Goal: Use online tool/utility: Utilize a website feature to perform a specific function

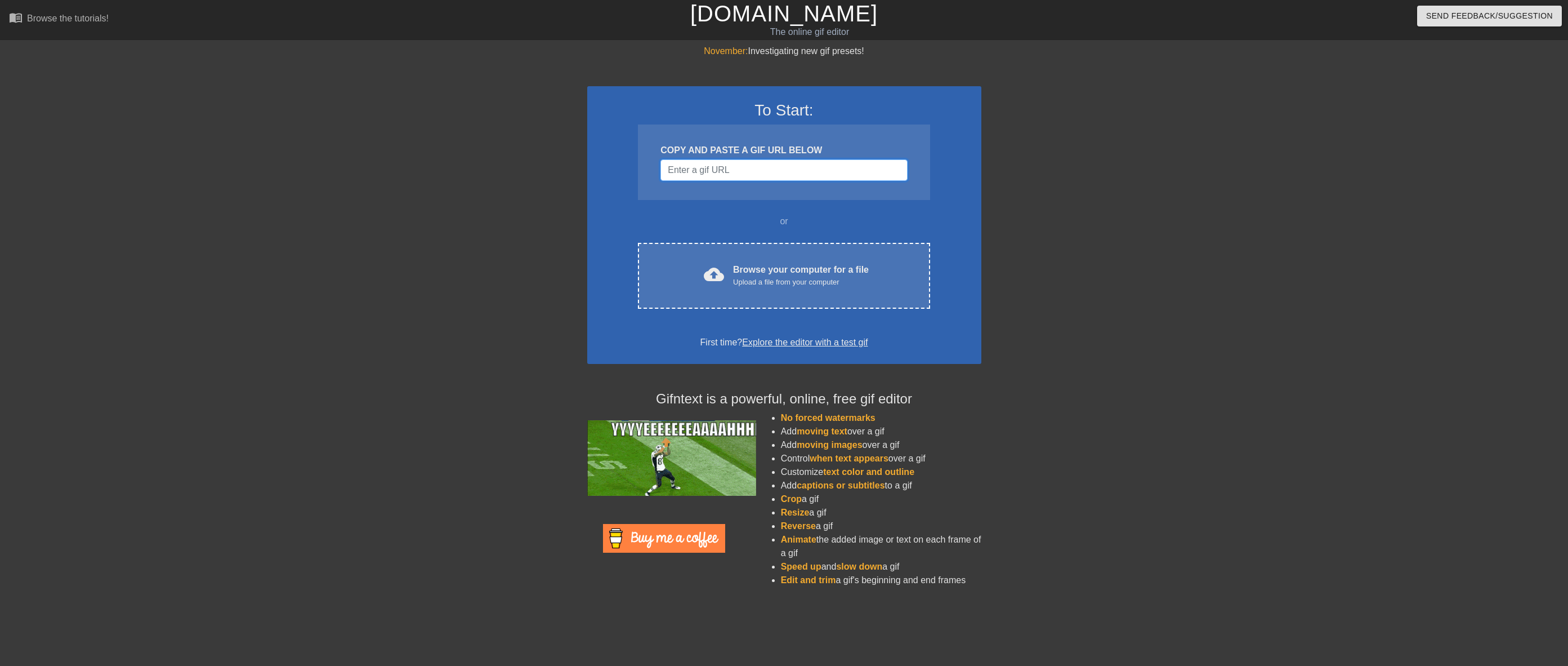
click at [830, 171] on input "Username" at bounding box center [783, 170] width 247 height 22
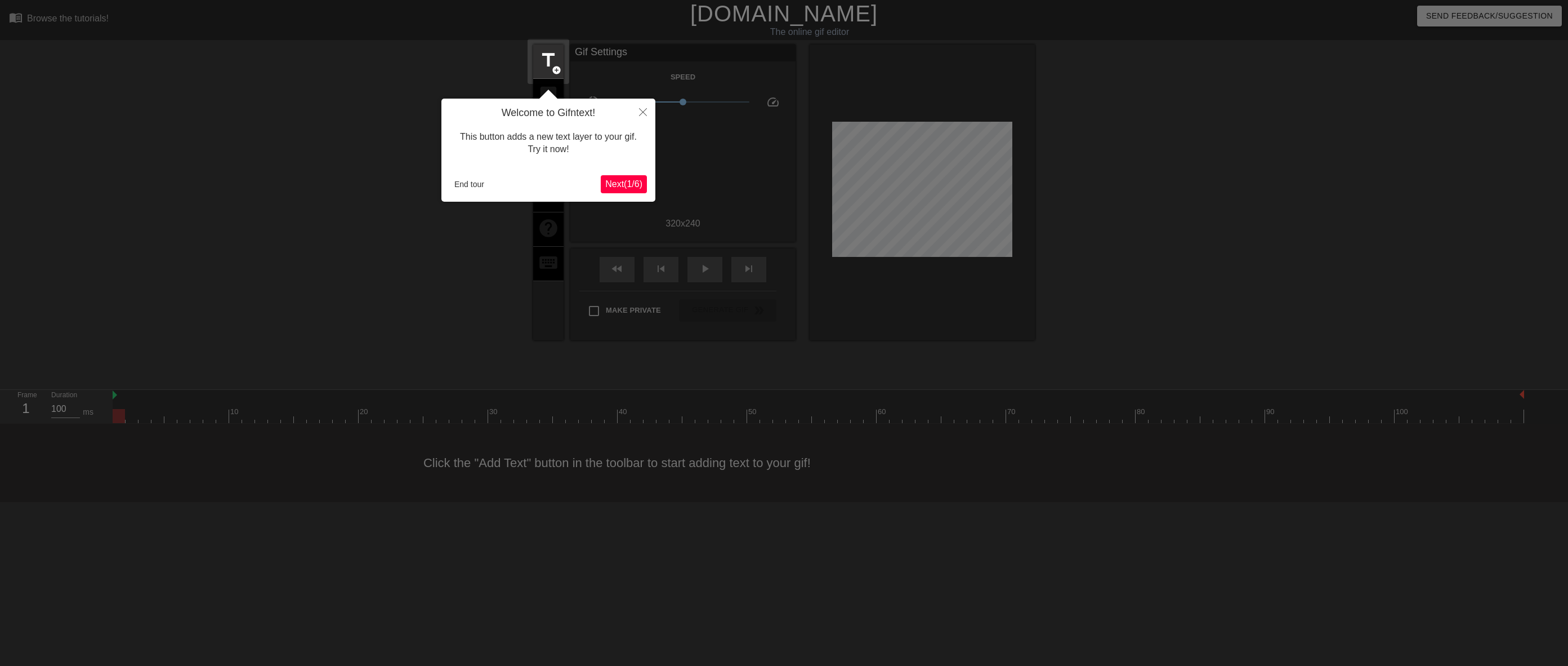
click at [627, 184] on span "Next ( 1 / 6 )" at bounding box center [624, 184] width 37 height 10
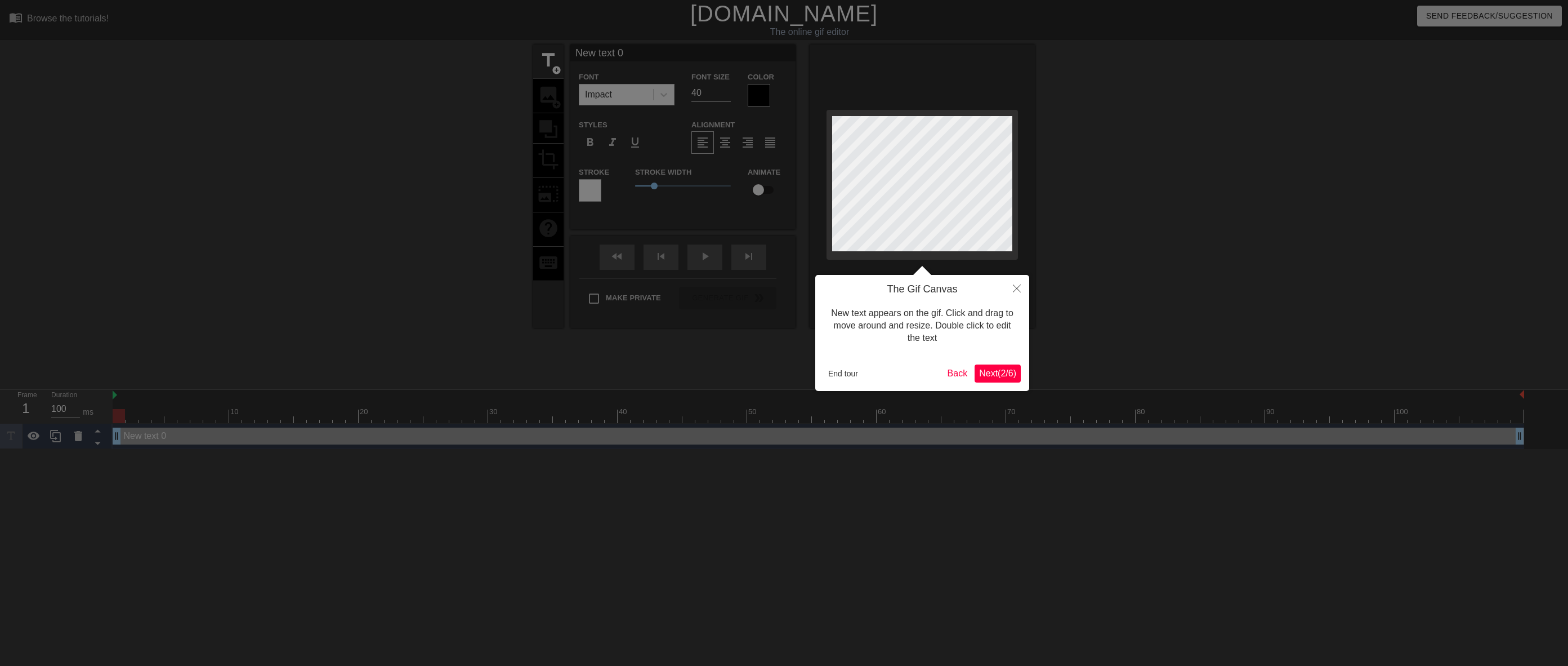
click at [1007, 373] on span "Next ( 2 / 6 )" at bounding box center [998, 373] width 37 height 10
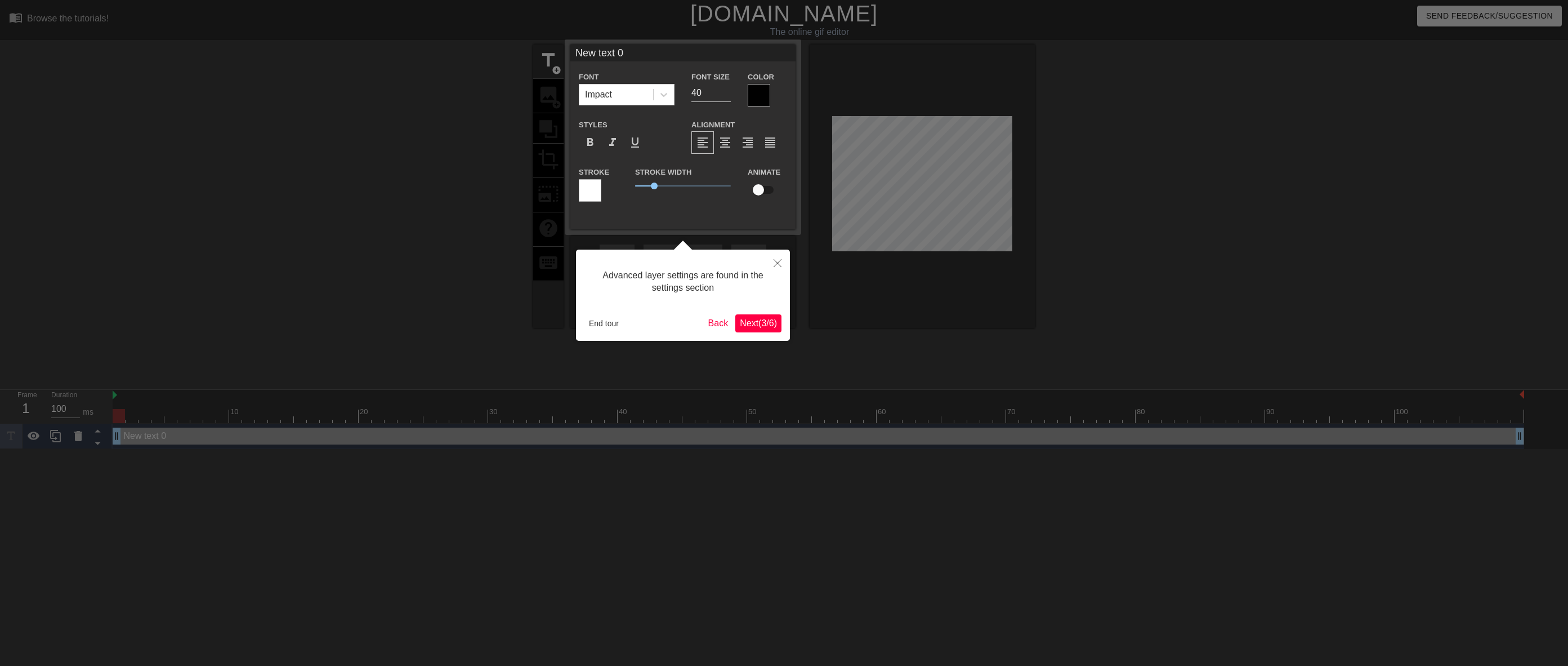
click at [769, 322] on span "Next ( 3 / 6 )" at bounding box center [759, 322] width 37 height 10
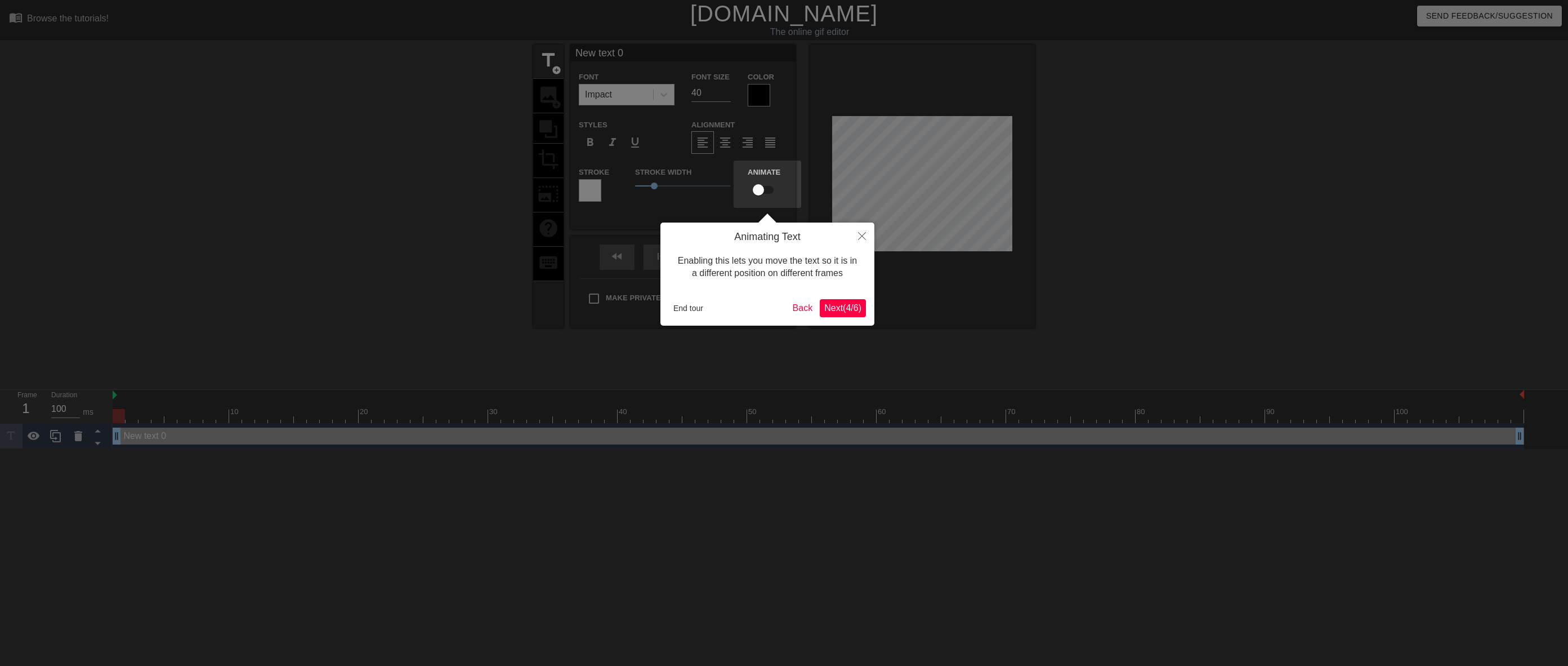
click at [860, 310] on span "Next ( 4 / 6 )" at bounding box center [843, 308] width 37 height 10
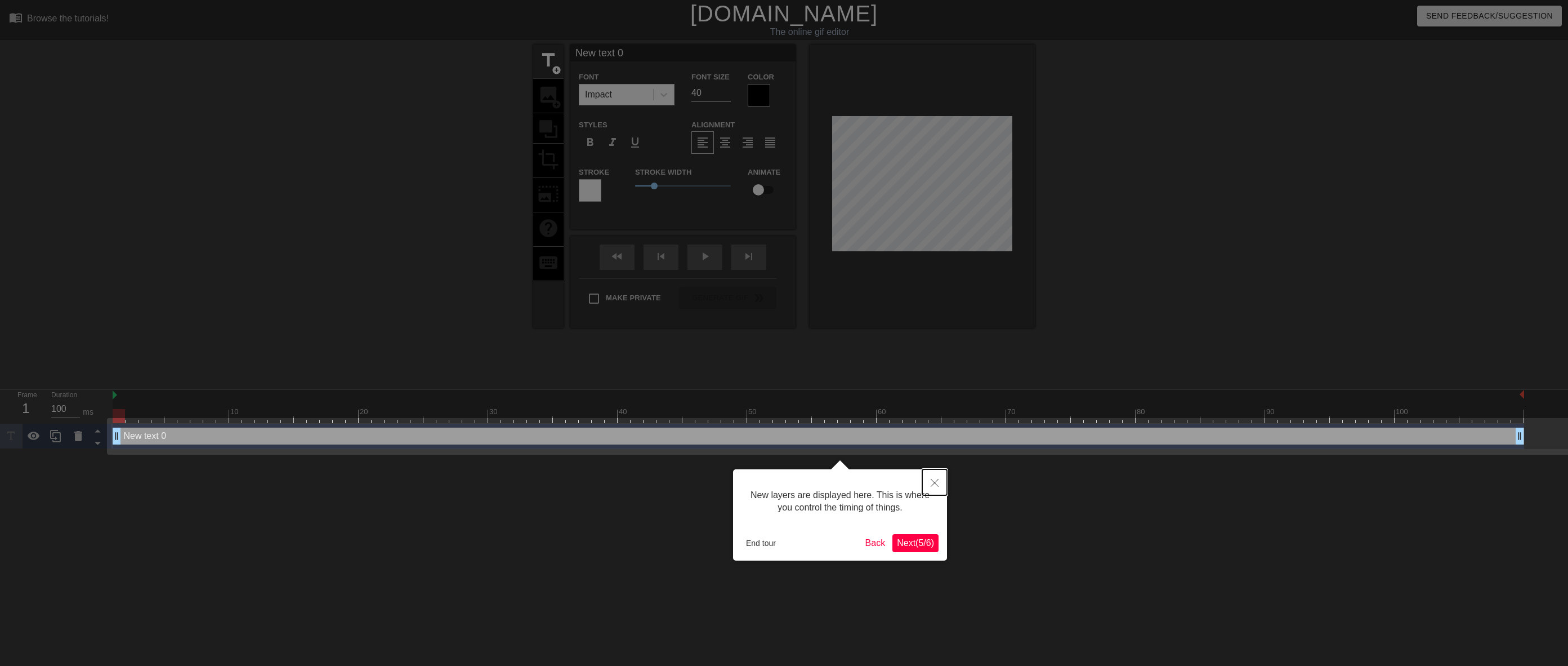
click at [933, 480] on icon "Close" at bounding box center [935, 482] width 8 height 8
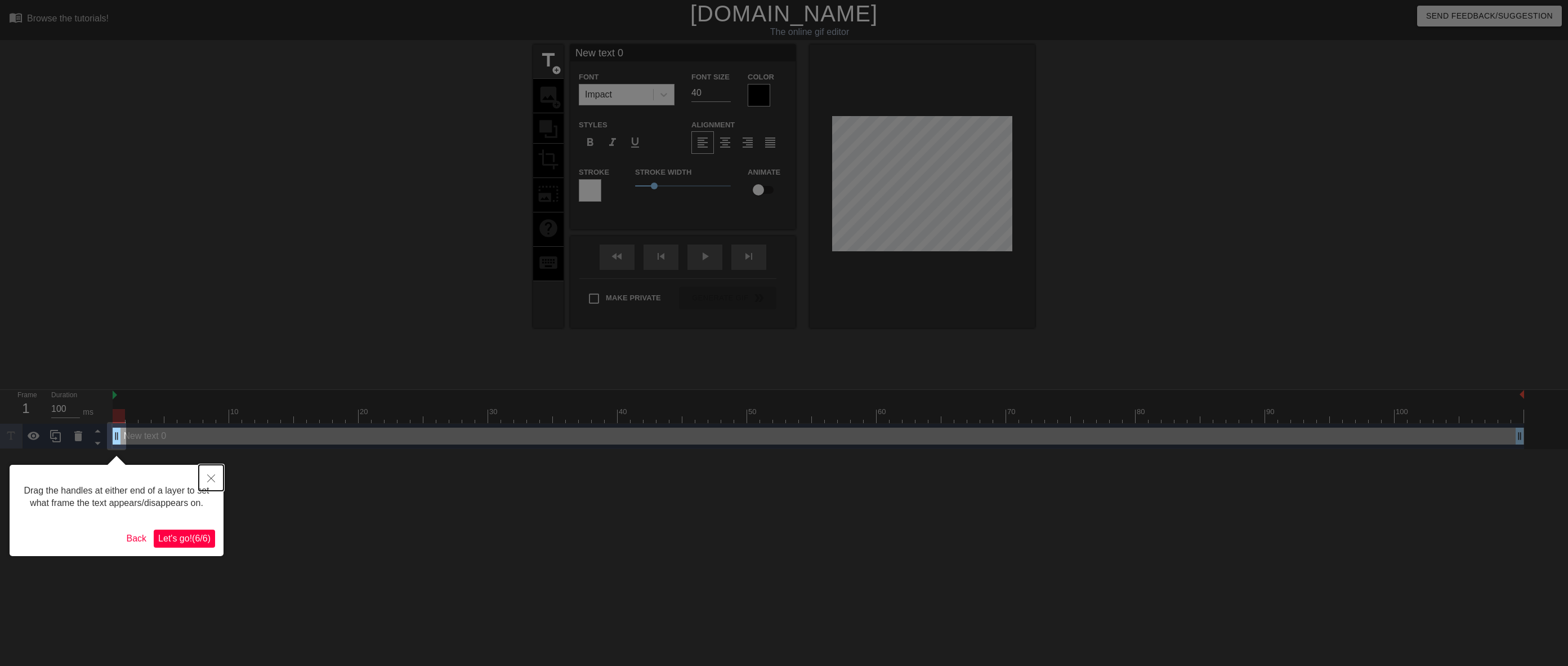
click at [208, 478] on icon "Close" at bounding box center [211, 478] width 8 height 8
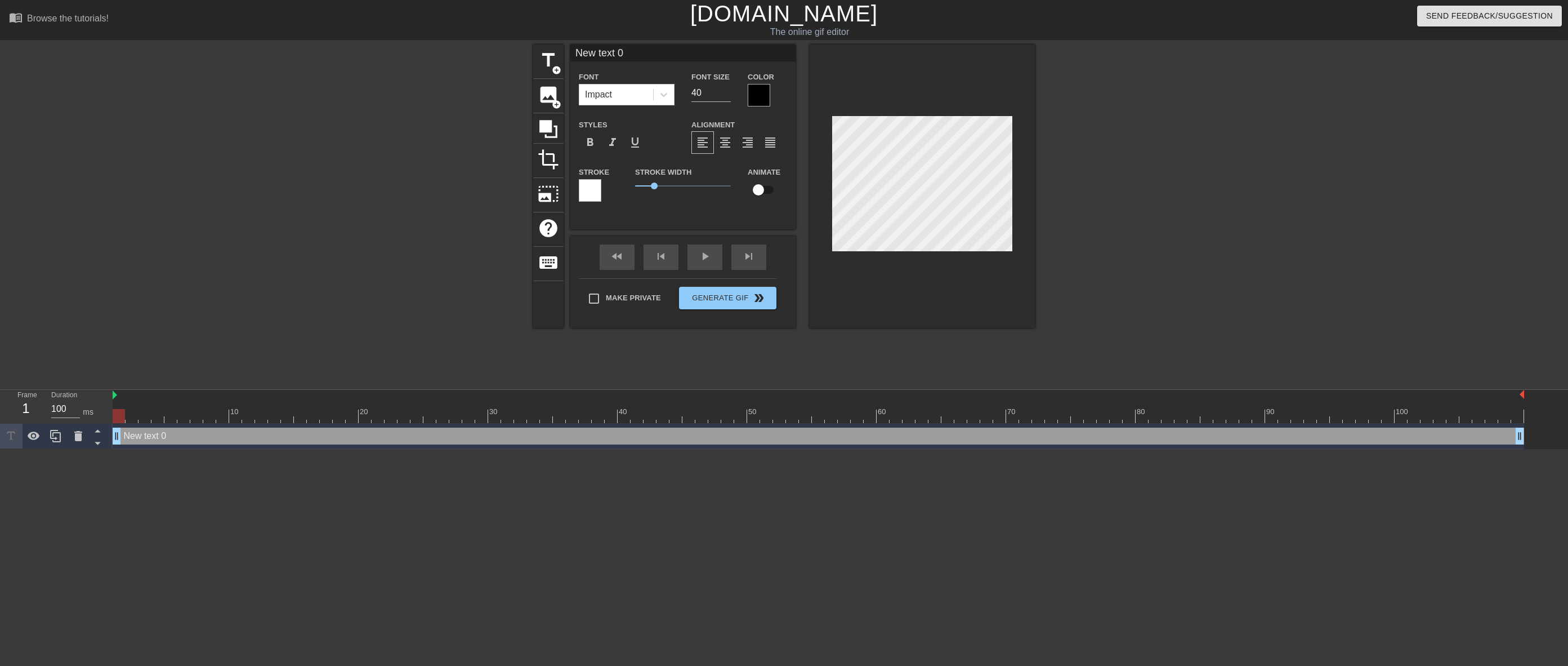
scroll to position [2, 2]
type input "G"
type textarea "G"
type input "GA"
type textarea "GA"
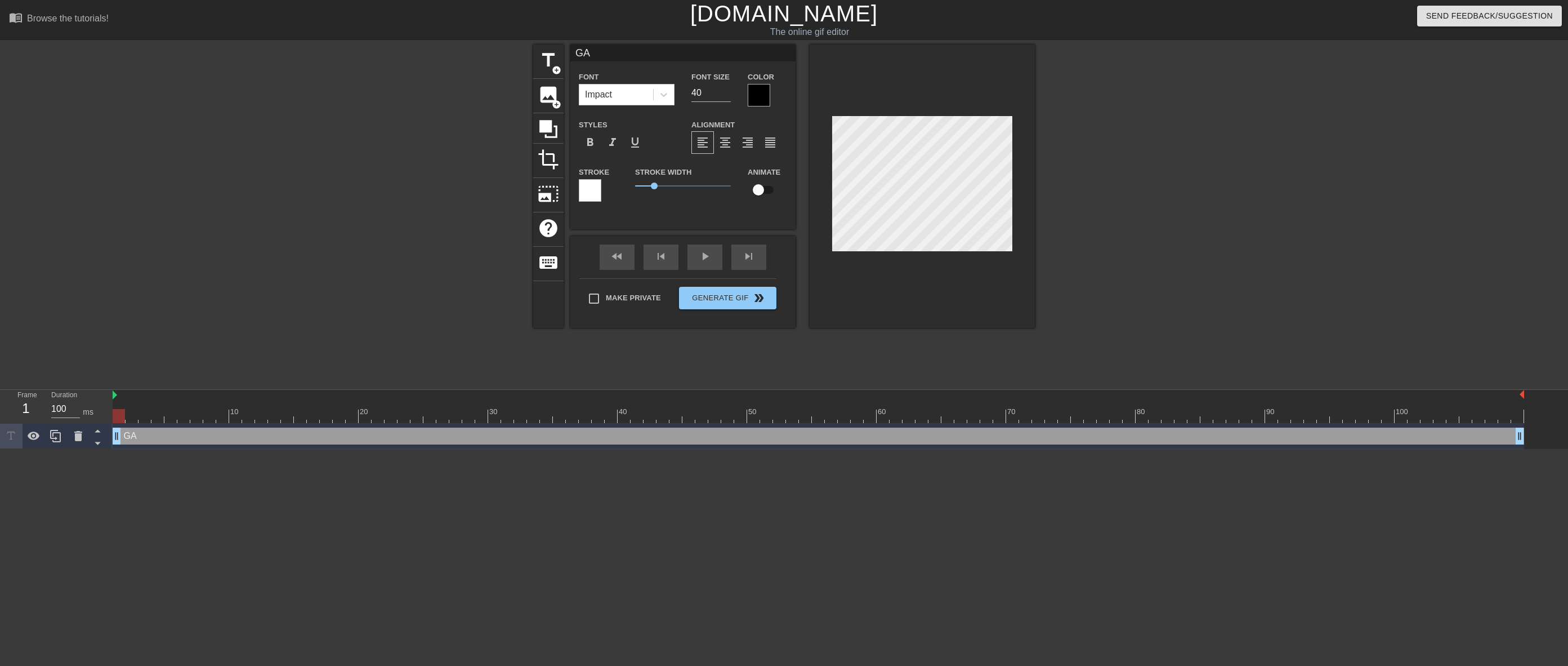
type input "GAM"
type textarea "GAM"
type input "GAME"
type textarea "GAME"
type input "GAME"
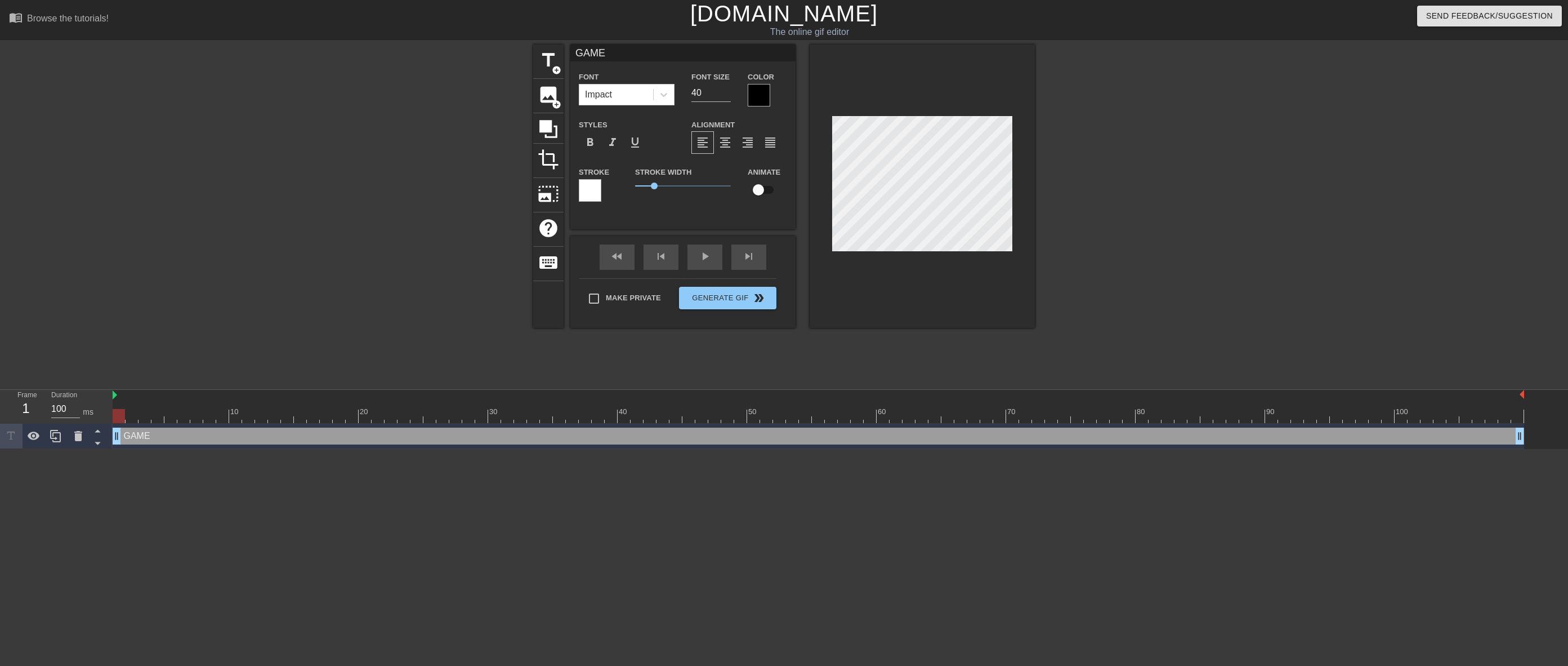
type textarea "GAME"
type input "GAME D"
type textarea "GAME D"
type input "GAME"
type textarea "GAME"
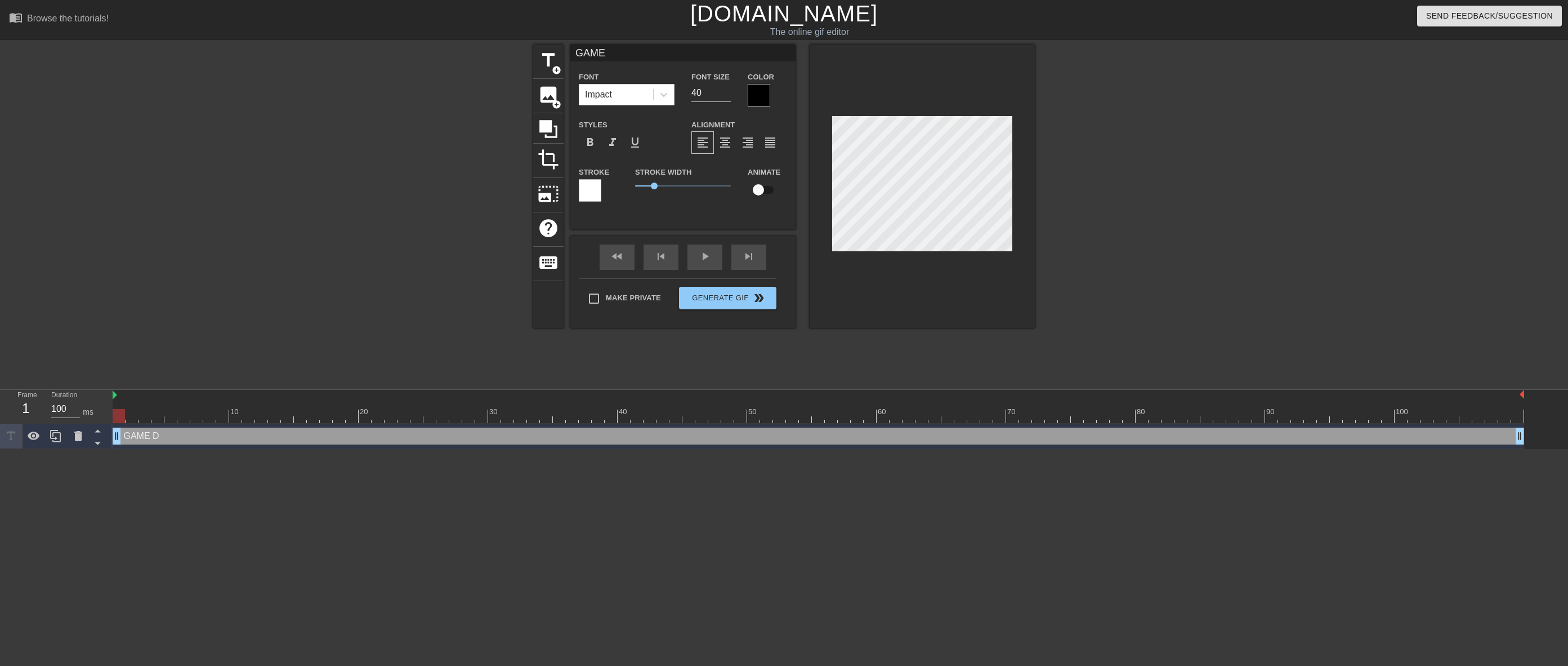
type input "GAME"
type textarea "GAME"
type input "GAM"
type textarea "GAM"
type input "GA"
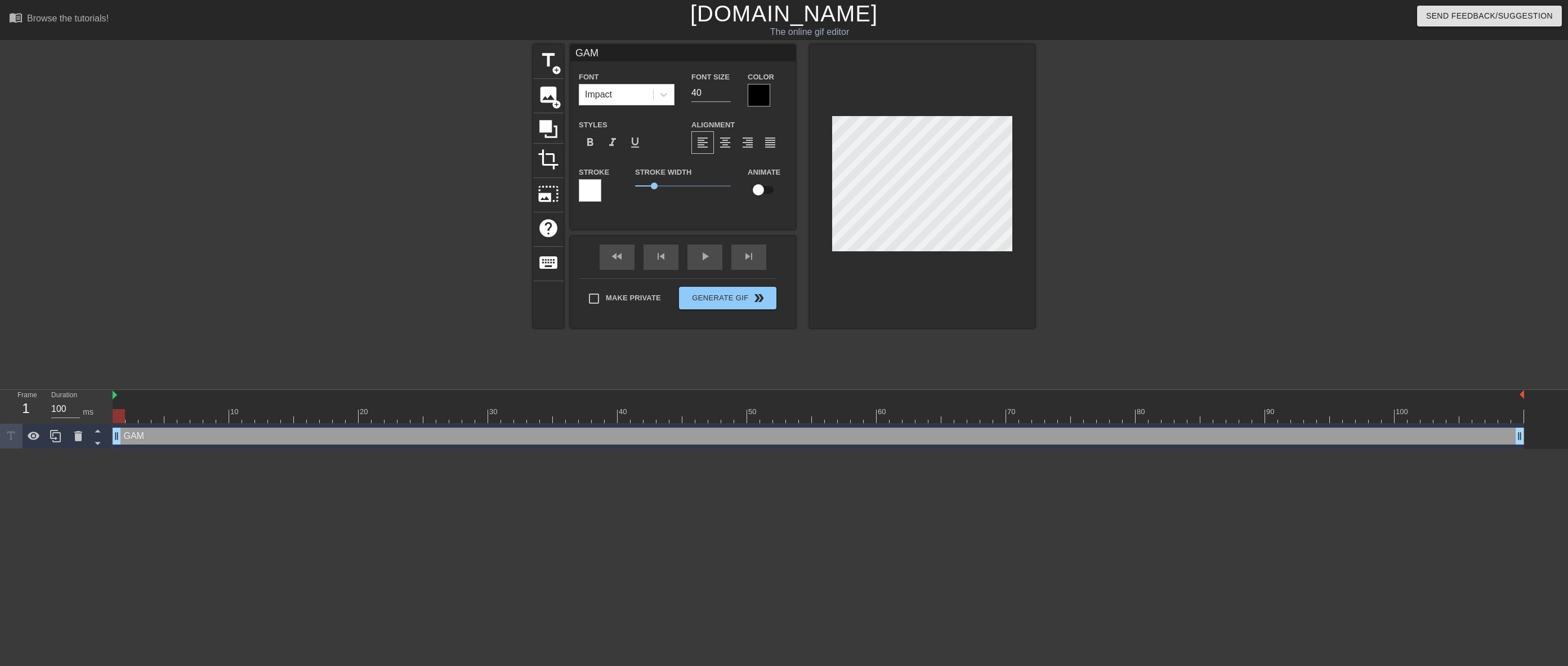
type textarea "GA"
type input "G"
type textarea "G"
type input "C"
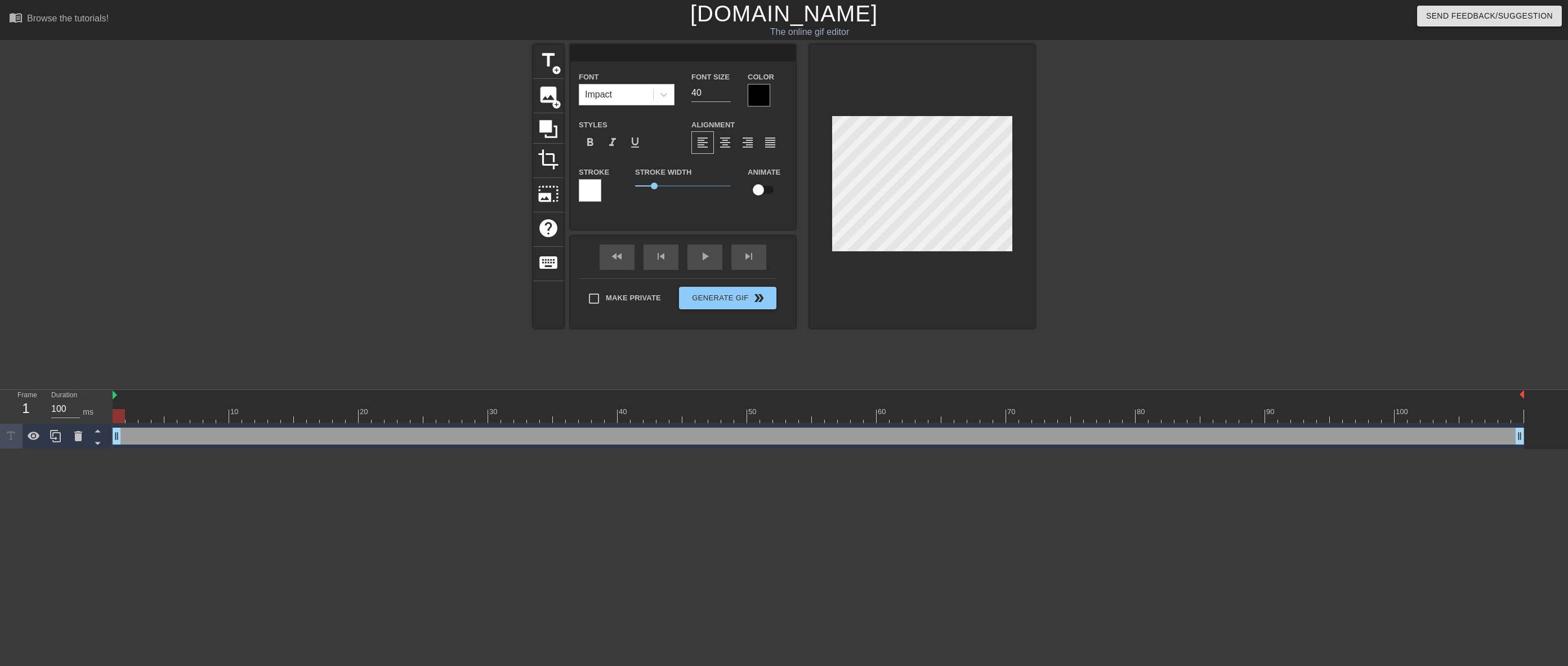
type textarea "C"
type input "CR"
type textarea "CR"
type input "CRA"
type textarea "CRA"
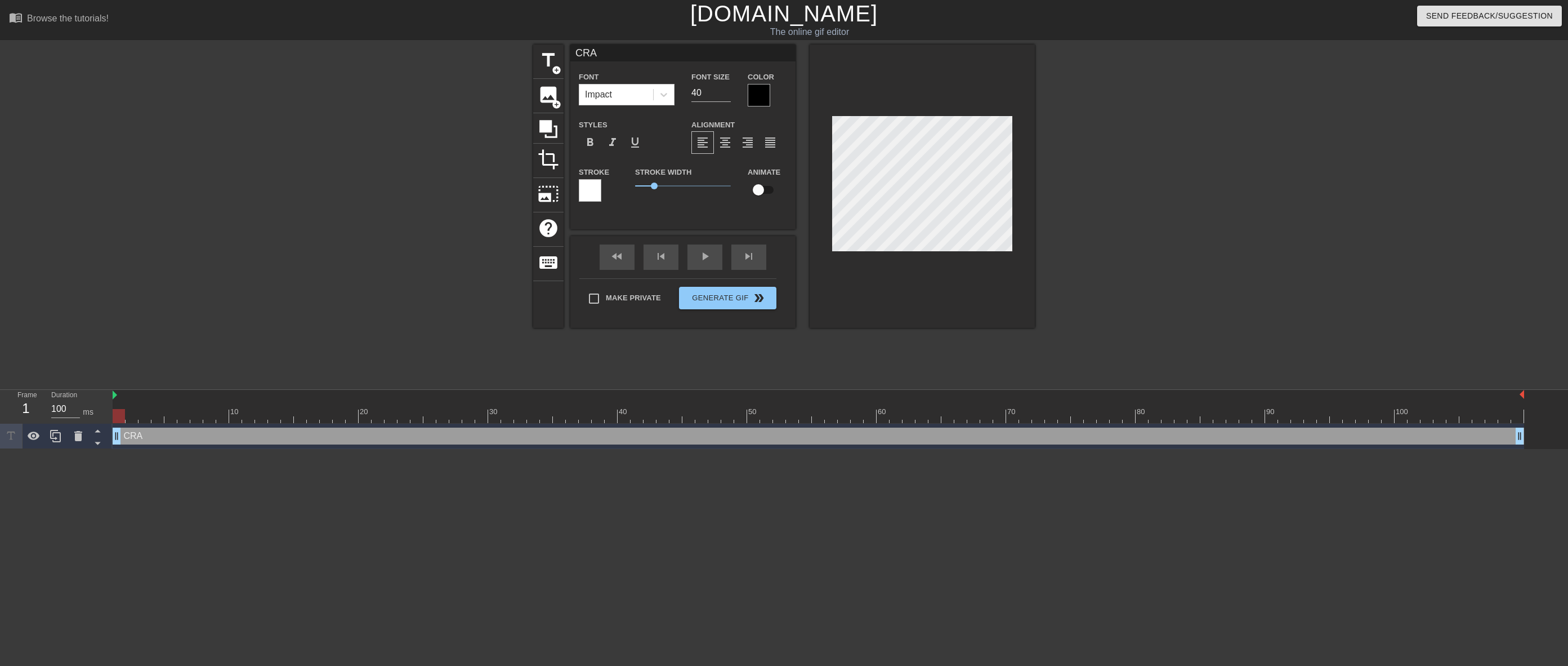
type input "CRAN"
type textarea "CRAN"
type input "CRANE"
type textarea "CRANE"
type input "CRANE"
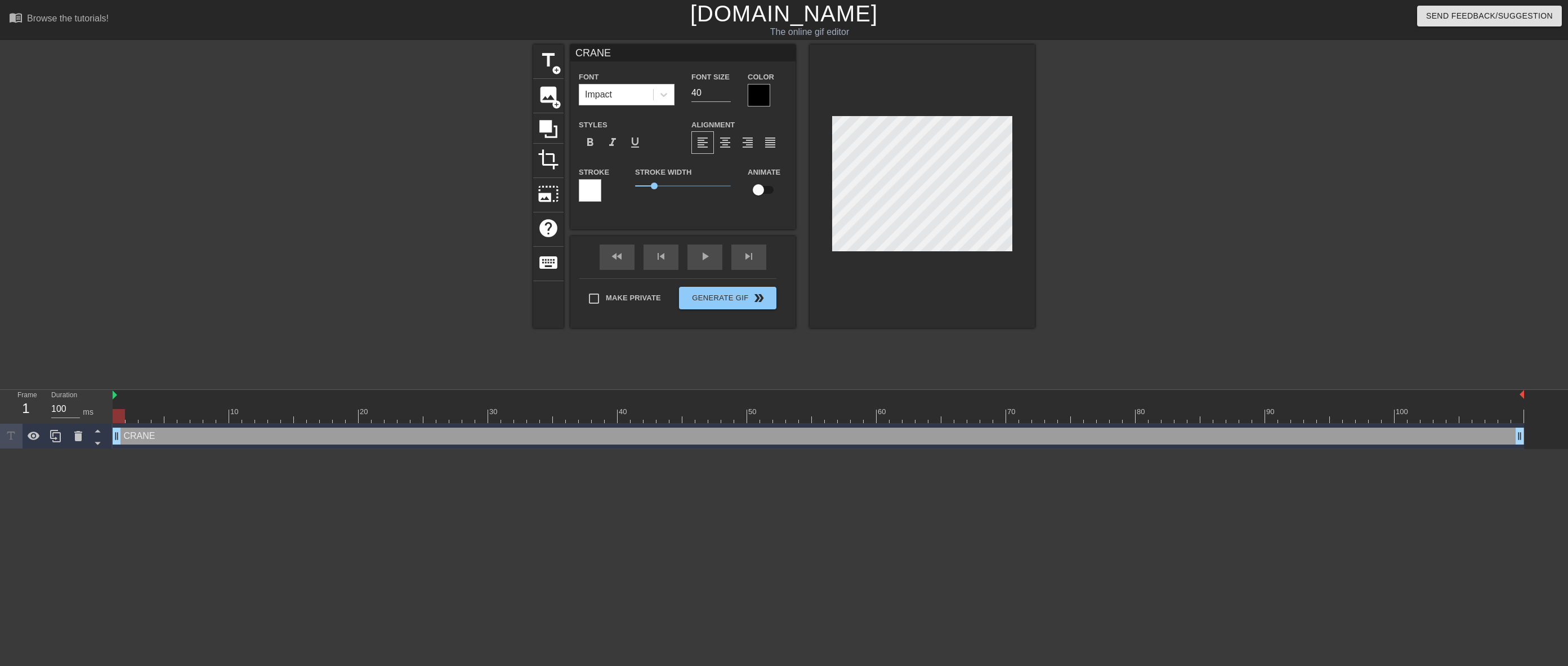
type textarea "CRANE"
type input "CRANE D"
type textarea "CRANE D"
type input "CRANE DA"
type textarea "CRANE DA"
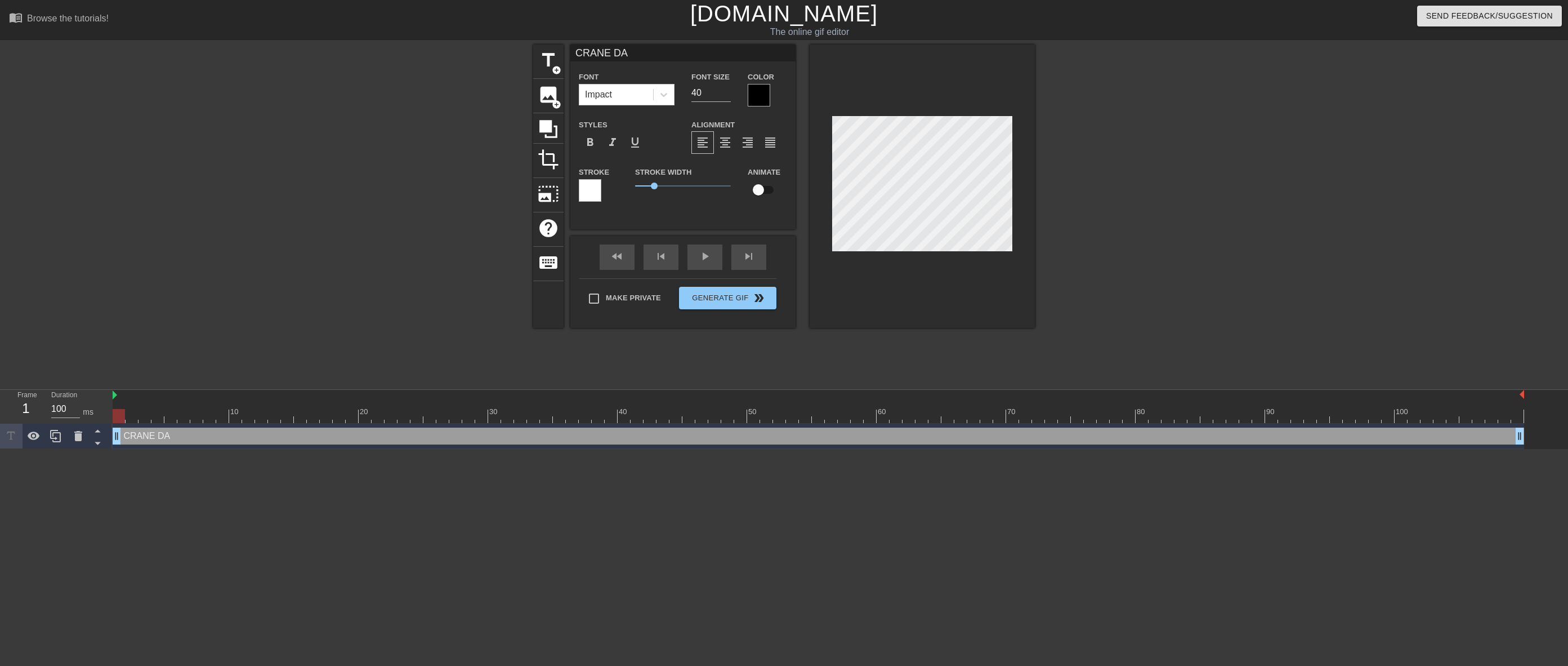
scroll to position [2, 4]
type input "[DATE]"
type textarea "[DATE]"
type input "[DATE]!"
type textarea "[DATE]!"
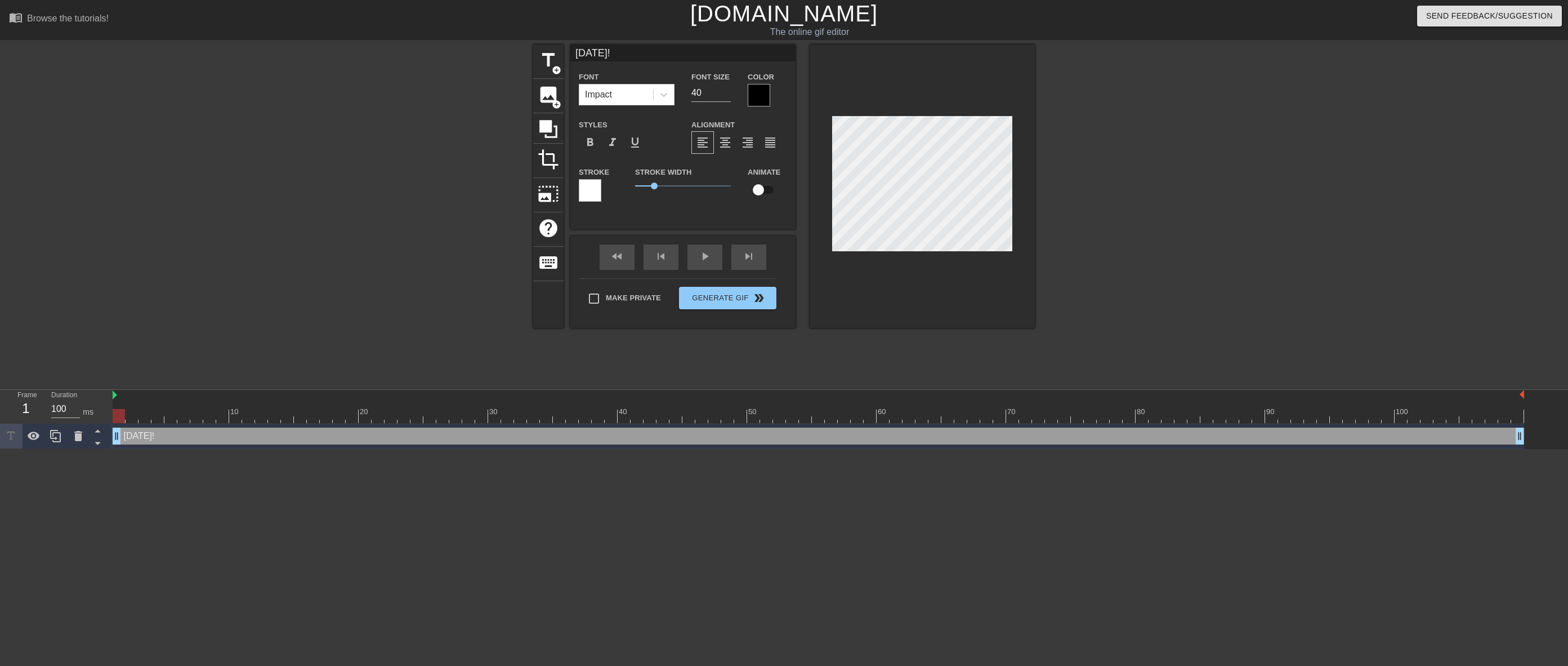
click at [1088, 181] on div at bounding box center [1133, 213] width 169 height 338
click at [738, 300] on button "Generate Gif double_arrow" at bounding box center [728, 298] width 97 height 22
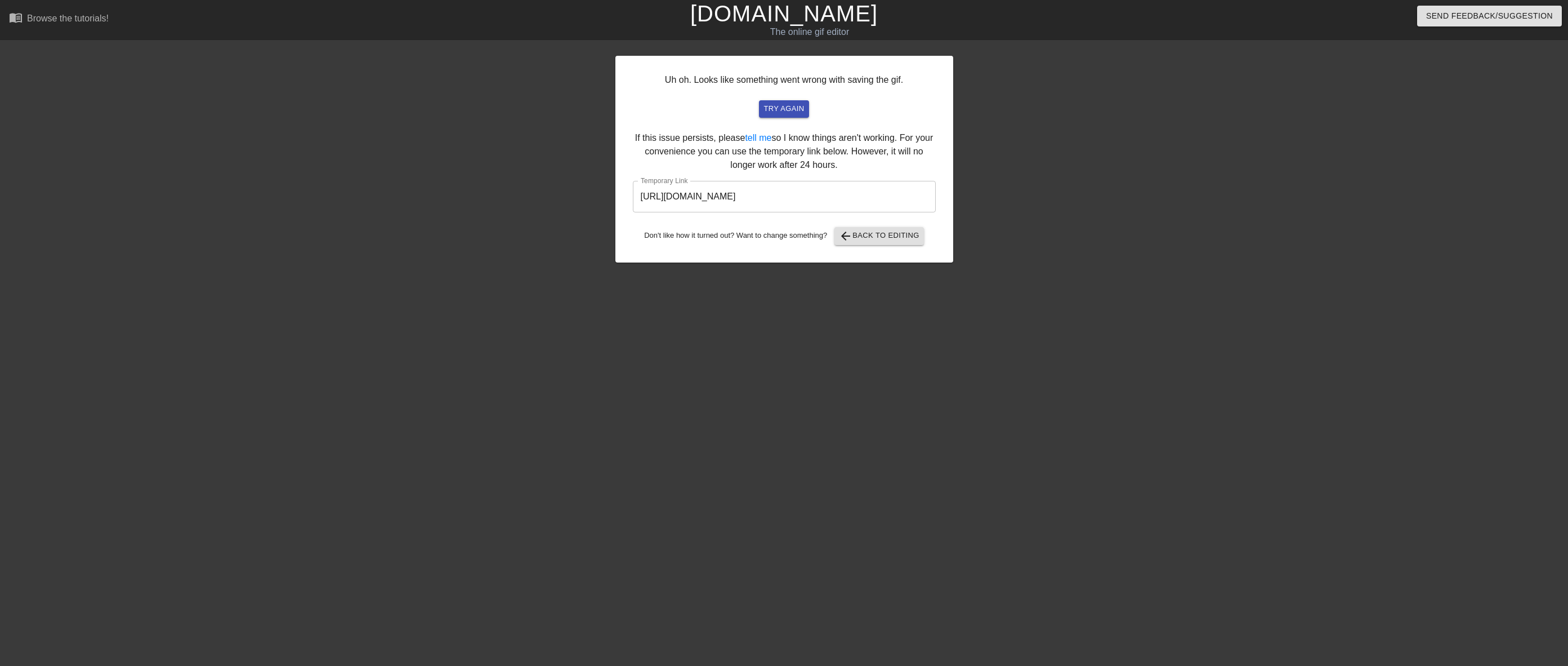
click at [779, 196] on input "[URL][DOMAIN_NAME]" at bounding box center [784, 196] width 303 height 32
